Goal: Task Accomplishment & Management: Use online tool/utility

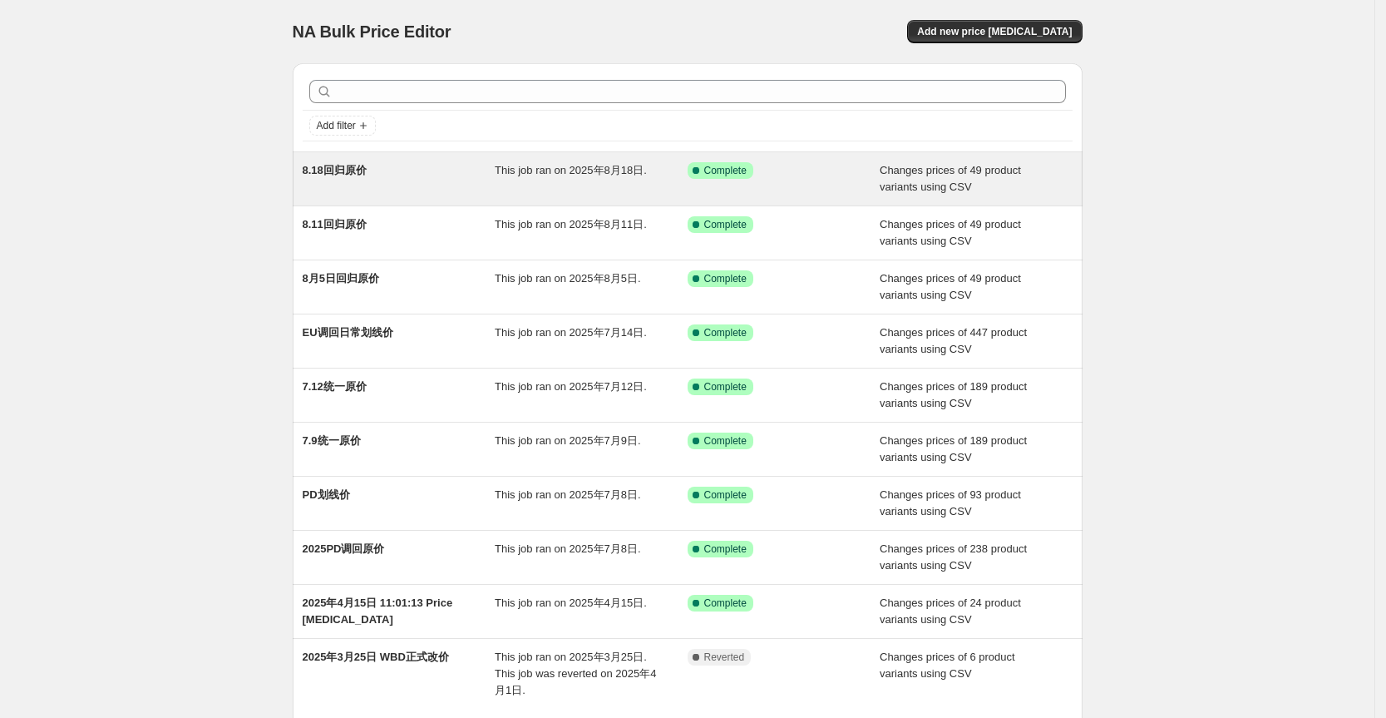
click at [384, 195] on div "8.18回归原价 This job ran on 2025年8月18日. Success Complete Complete Changes prices o…" at bounding box center [688, 178] width 790 height 53
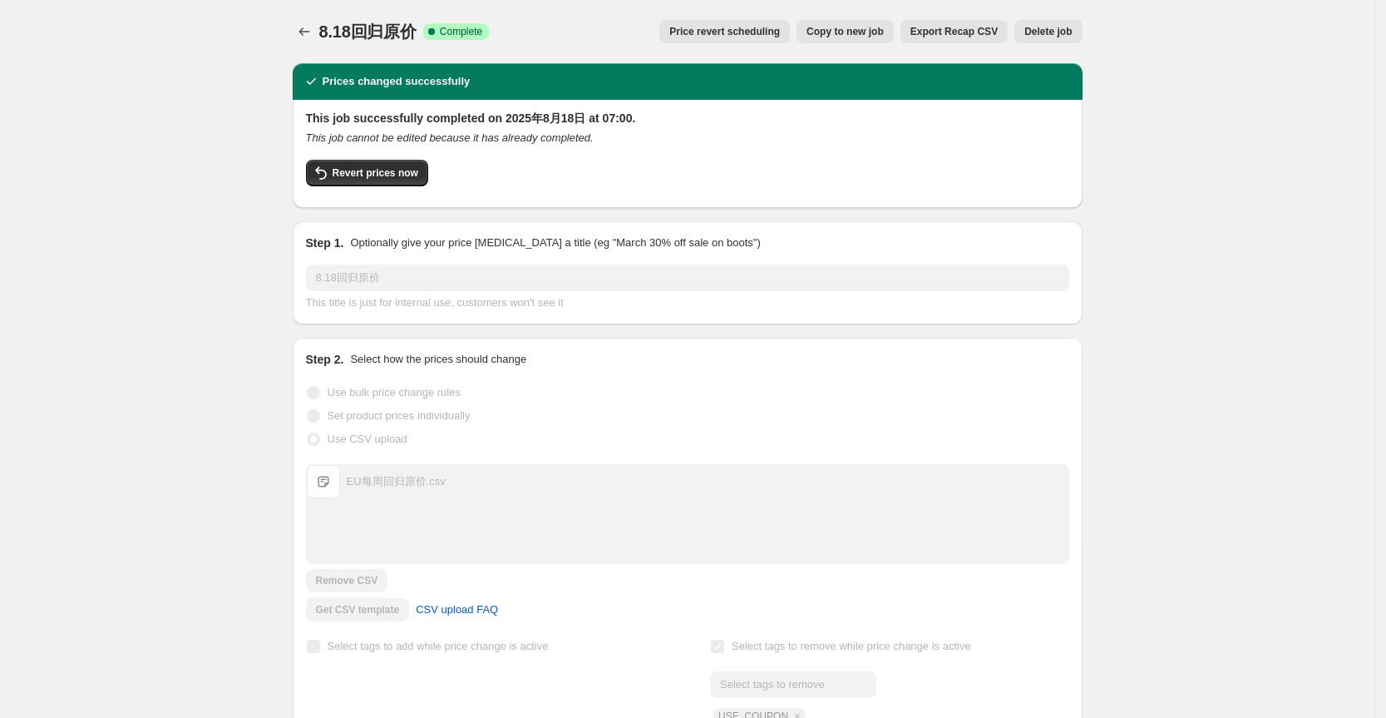
click at [987, 25] on button "Export Recap CSV" at bounding box center [954, 31] width 107 height 23
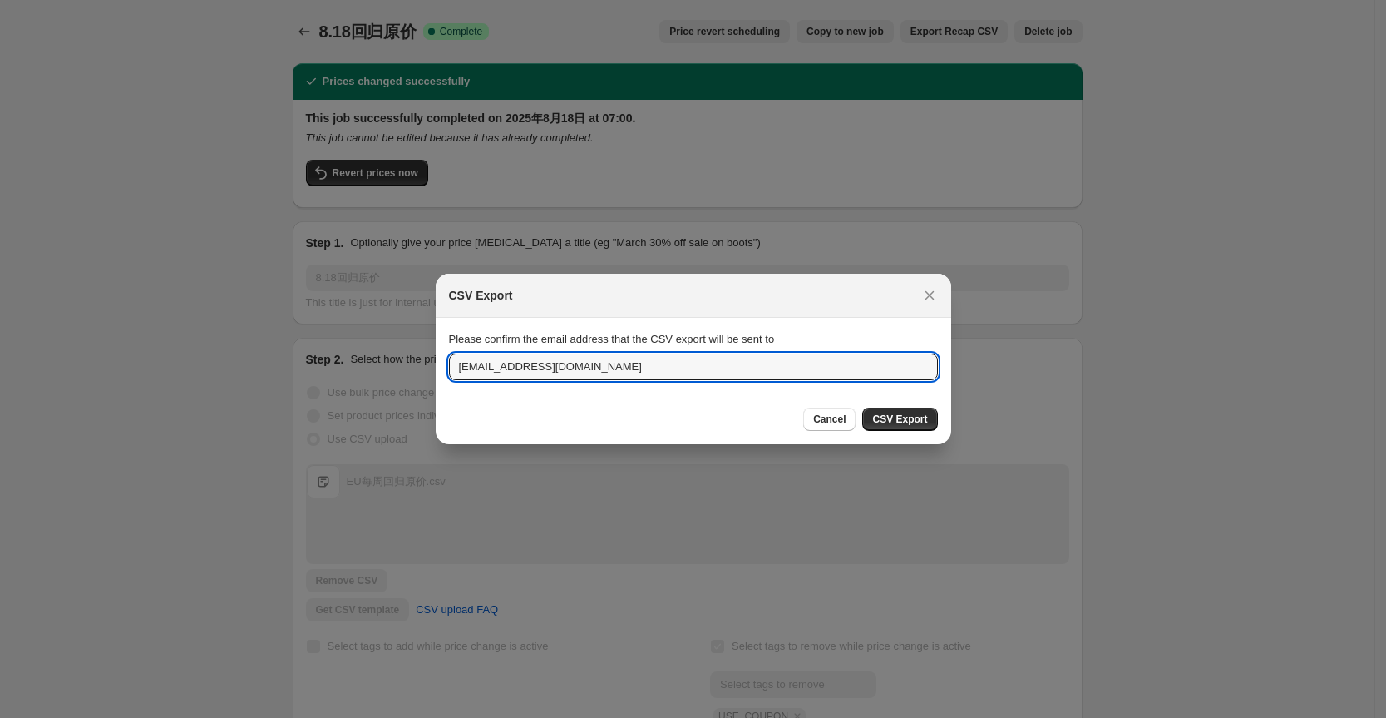
drag, startPoint x: 487, startPoint y: 364, endPoint x: 434, endPoint y: 366, distance: 53.2
click at [436, 366] on section "Please confirm the email address that the CSV export will be sent to [EMAIL_ADD…" at bounding box center [694, 355] width 516 height 75
type input "[EMAIL_ADDRESS][DOMAIN_NAME]"
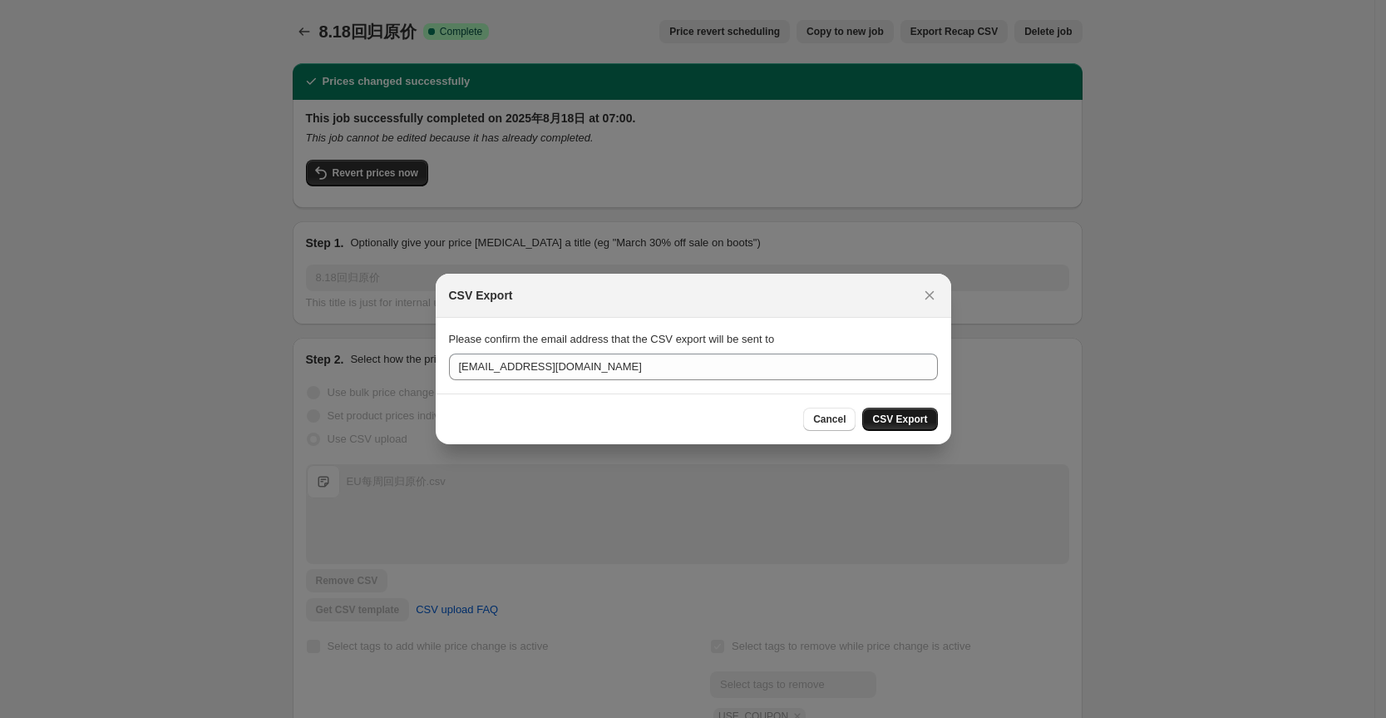
click at [886, 417] on span "CSV Export" at bounding box center [899, 418] width 55 height 13
